Goal: Answer question/provide support

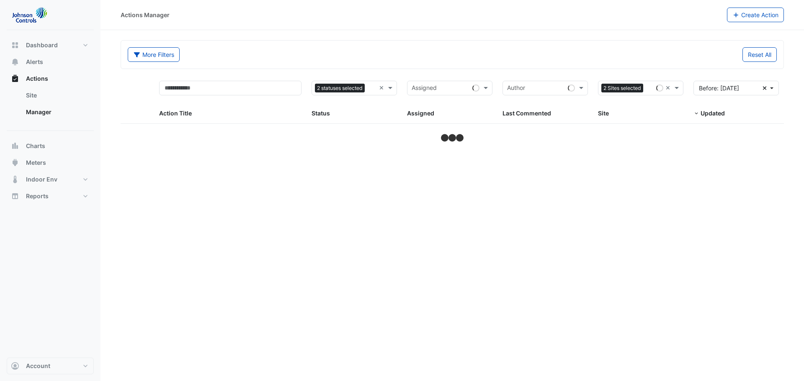
select select "***"
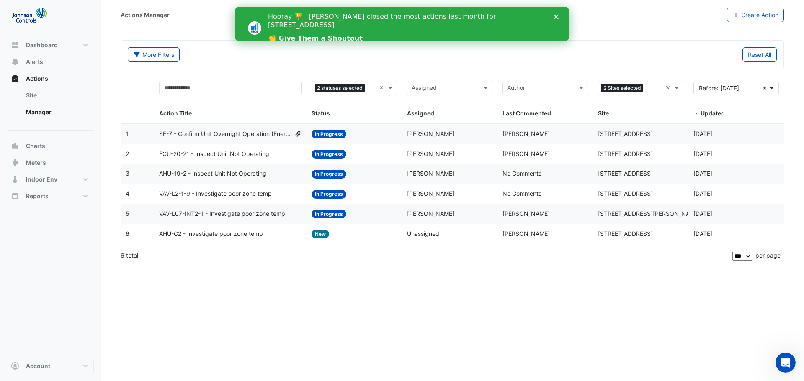
click at [555, 18] on polygon "Close" at bounding box center [556, 16] width 5 height 5
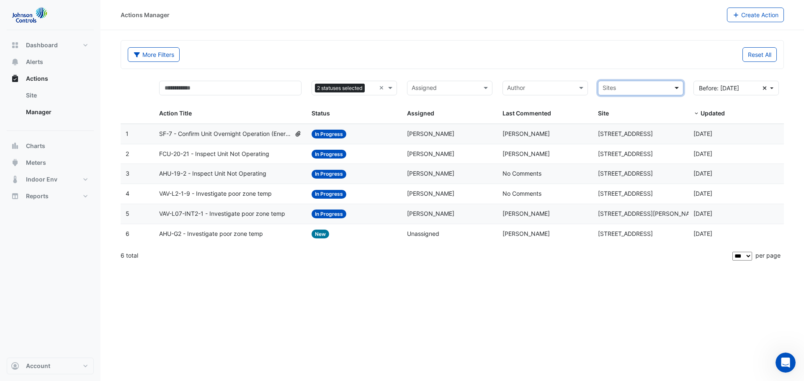
click at [675, 86] on span at bounding box center [678, 88] width 10 height 10
click at [632, 106] on span "[STREET_ADDRESS]" at bounding box center [632, 106] width 55 height 7
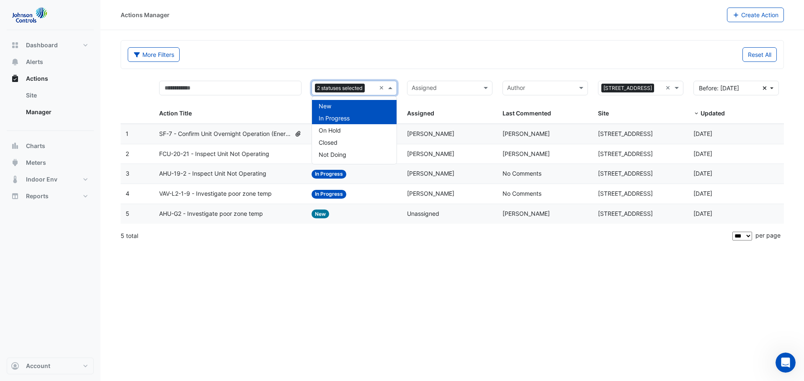
click at [391, 88] on span at bounding box center [391, 88] width 10 height 10
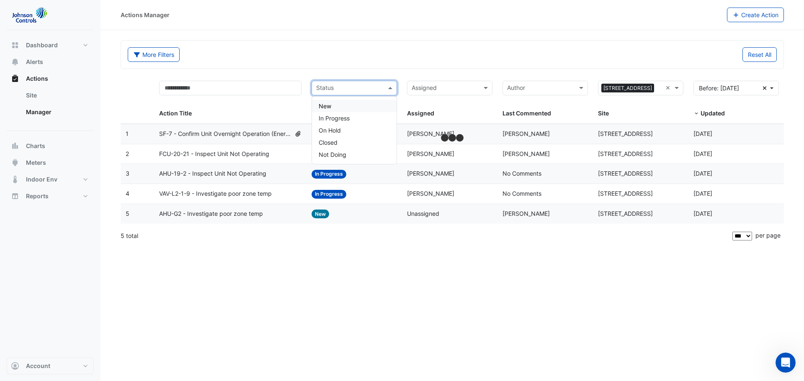
click at [358, 106] on div "New" at bounding box center [354, 106] width 85 height 12
click at [378, 88] on div "Status × New ×" at bounding box center [354, 88] width 85 height 15
click at [389, 277] on div "Actions Manager Create Action More Filters Reset All Status Assigned Sites × 17…" at bounding box center [453, 190] width 704 height 381
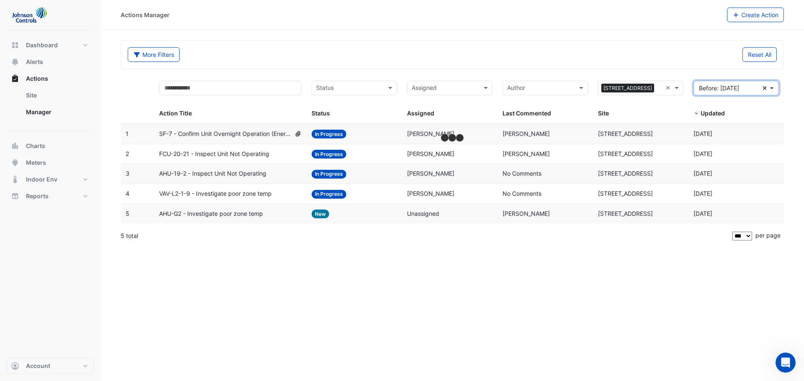
click at [762, 89] on button "Before: 20 Jul 25 Clear" at bounding box center [735, 88] width 85 height 15
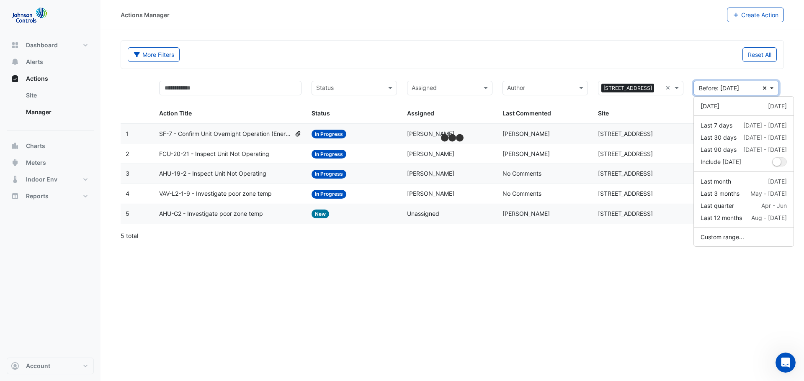
click at [764, 89] on icon "button" at bounding box center [765, 88] width 4 height 4
click at [772, 58] on button "Reset All" at bounding box center [759, 54] width 34 height 15
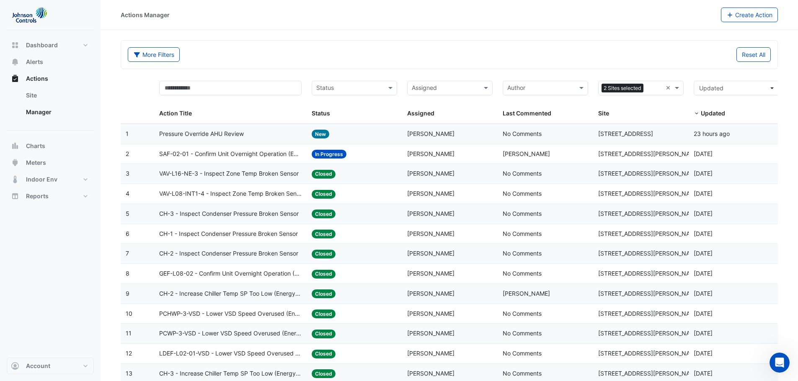
click at [217, 132] on span "Pressure Override AHU Review" at bounding box center [201, 134] width 85 height 10
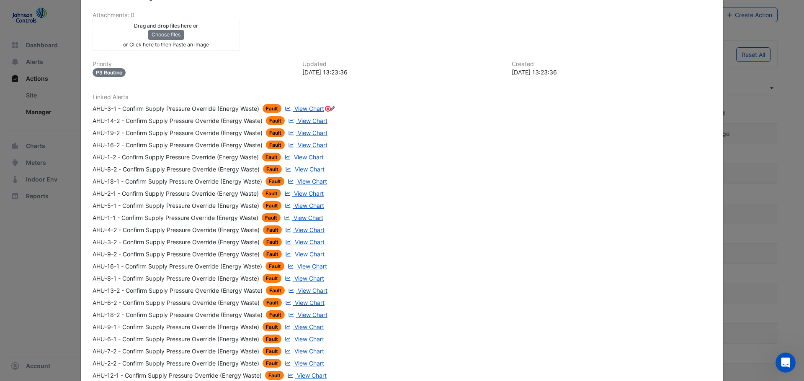
scroll to position [209, 0]
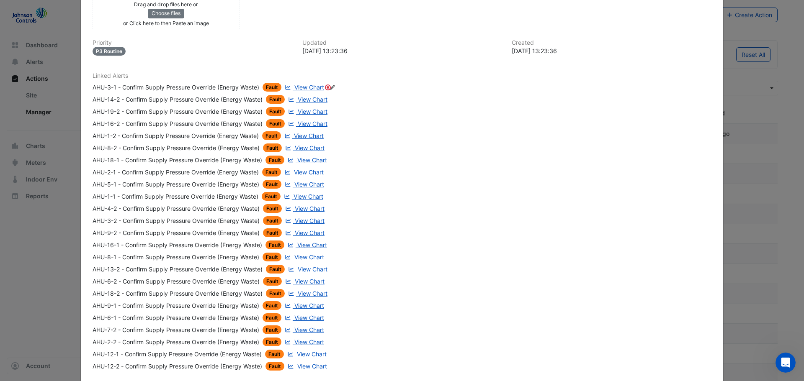
click at [311, 173] on span "View Chart" at bounding box center [309, 172] width 30 height 7
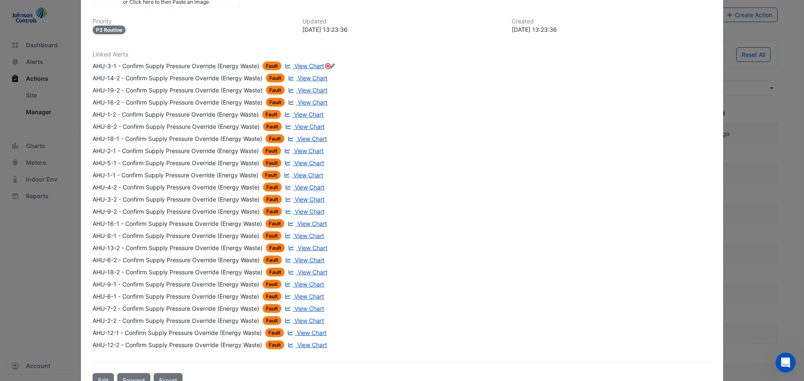
scroll to position [188, 0]
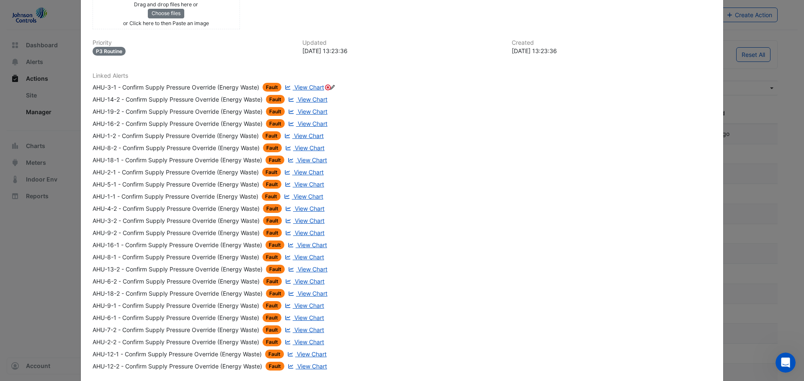
click at [306, 317] on span "View Chart" at bounding box center [309, 317] width 30 height 7
click at [316, 344] on span "View Chart" at bounding box center [309, 342] width 30 height 7
click at [750, 160] on ngb-modal-window "175 Eagle Street Pressure Override AHU Review New -> Steve Dawes Actioned 1 oth…" at bounding box center [402, 190] width 804 height 381
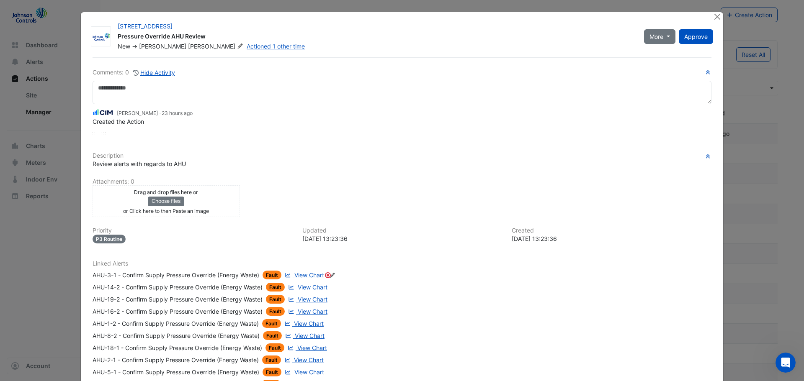
scroll to position [235, 0]
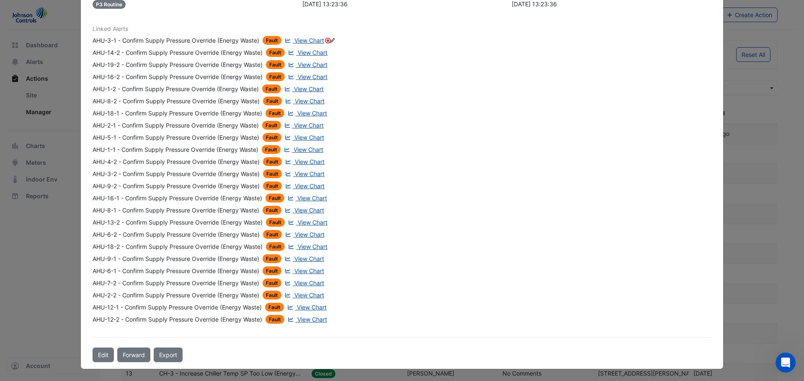
click at [308, 278] on div "AHU-3-1 - Confirm Supply Pressure Override (Energy Waste) Fault View Chart AHU-…" at bounding box center [210, 180] width 235 height 288
click at [309, 270] on span "View Chart" at bounding box center [309, 271] width 30 height 7
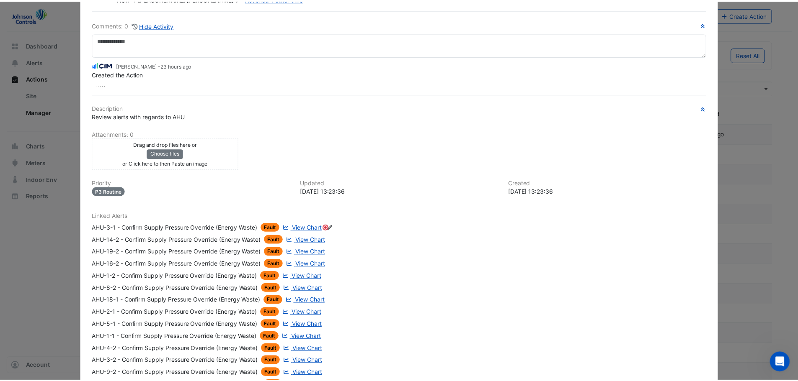
scroll to position [0, 0]
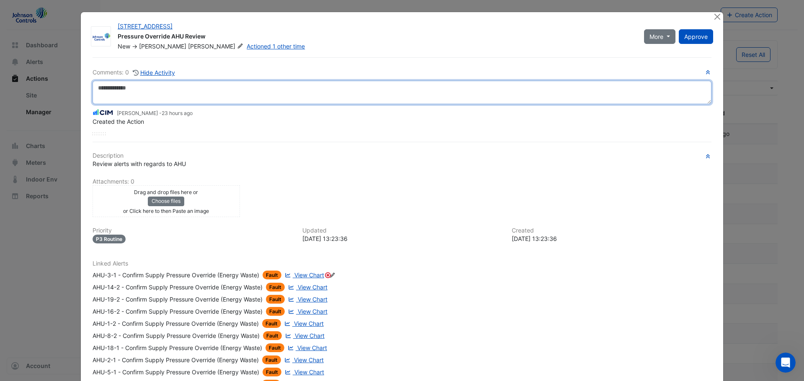
click at [262, 88] on textarea at bounding box center [402, 92] width 619 height 23
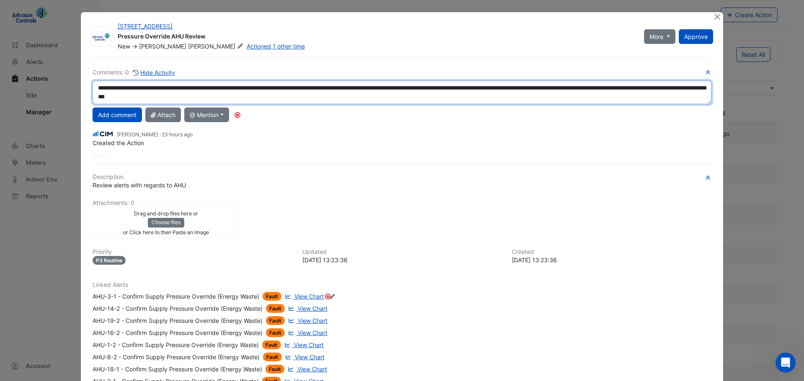
type textarea "**********"
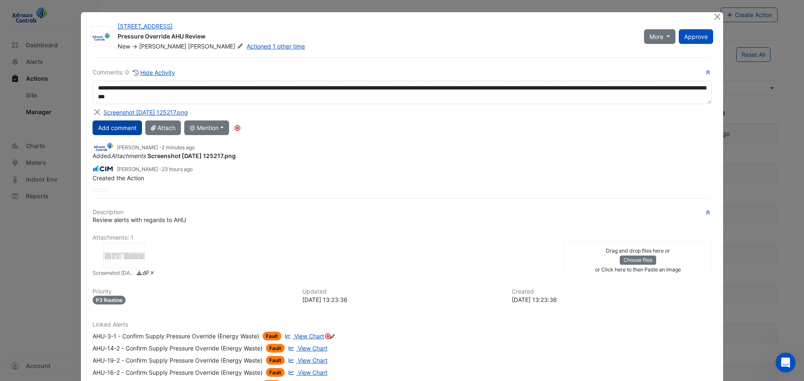
click at [121, 132] on button "Add comment" at bounding box center [117, 128] width 49 height 15
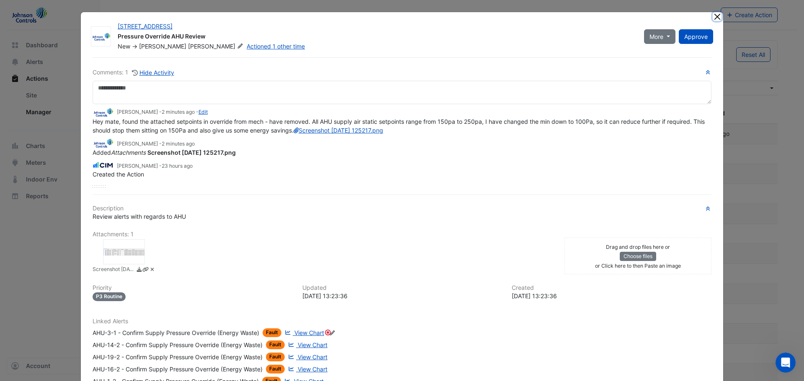
click at [713, 18] on button "Close" at bounding box center [717, 16] width 9 height 9
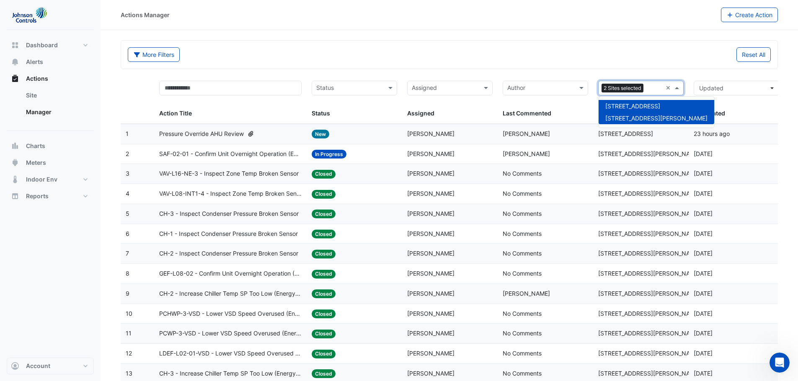
click at [680, 88] on span at bounding box center [678, 88] width 10 height 10
click at [636, 103] on span "[STREET_ADDRESS]" at bounding box center [632, 106] width 55 height 7
click at [631, 89] on span "31 Duncan St" at bounding box center [648, 88] width 94 height 9
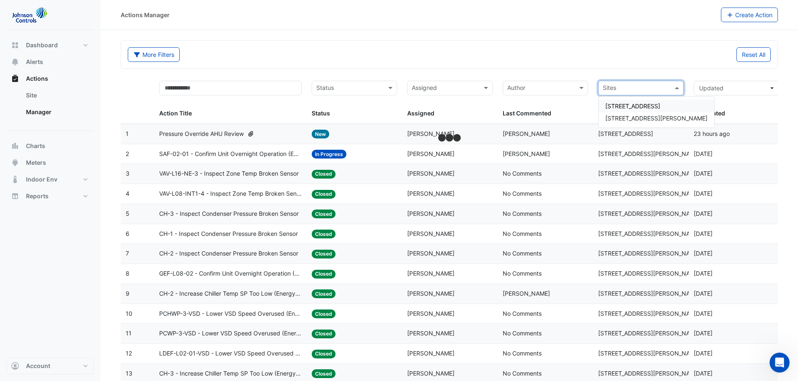
click at [642, 106] on span "[STREET_ADDRESS]" at bounding box center [632, 106] width 55 height 7
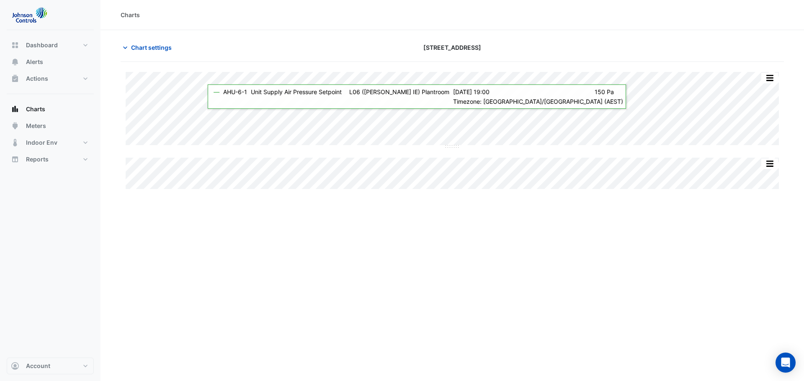
click at [205, 264] on div "Charts Chart settings [STREET_ADDRESS] Split All Split None Print Save as JPEG …" at bounding box center [453, 190] width 704 height 381
